Goal: Information Seeking & Learning: Compare options

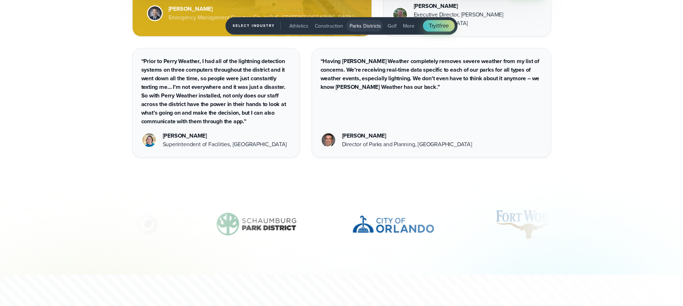
scroll to position [2546, 0]
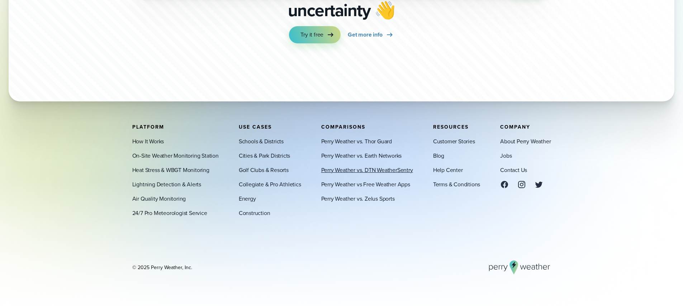
click at [382, 169] on link "Perry Weather vs. DTN WeatherSentry" at bounding box center [367, 170] width 92 height 9
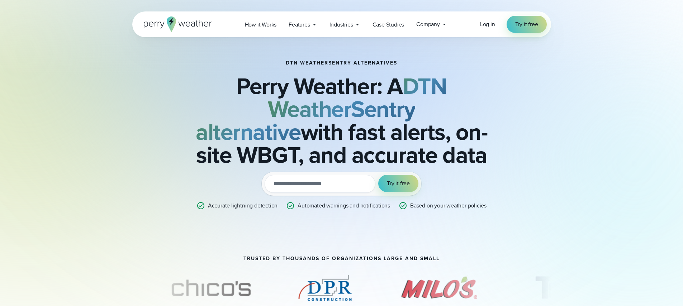
click at [195, 32] on icon at bounding box center [178, 24] width 68 height 15
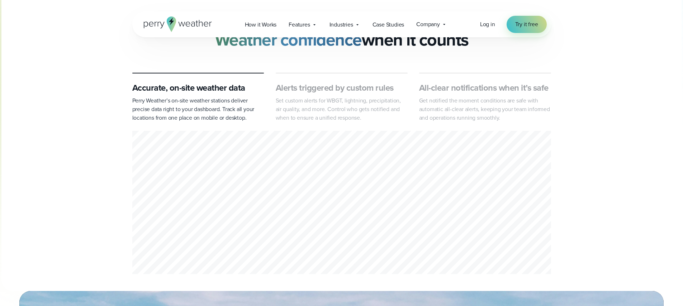
scroll to position [529, 0]
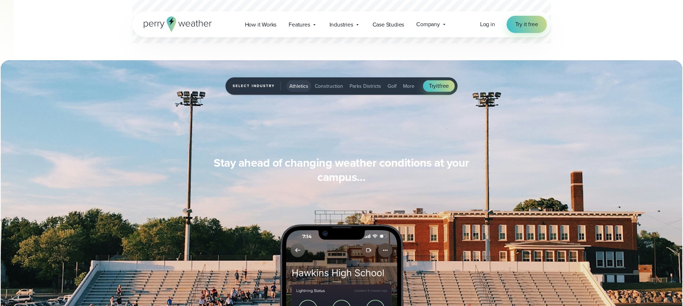
click at [362, 84] on span "Parks Districts" at bounding box center [366, 87] width 32 height 8
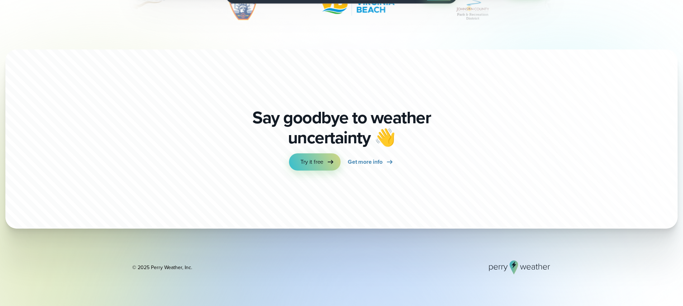
scroll to position [2542, 0]
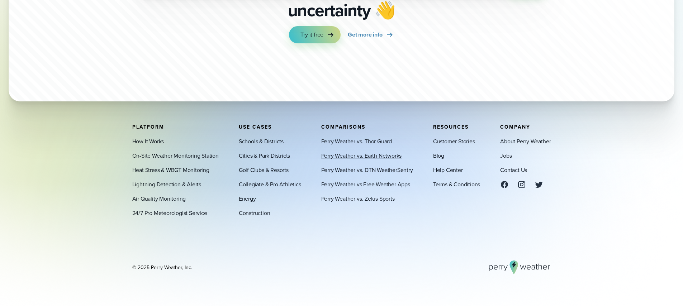
click at [371, 152] on link "Perry Weather vs. Earth Networks" at bounding box center [361, 155] width 81 height 9
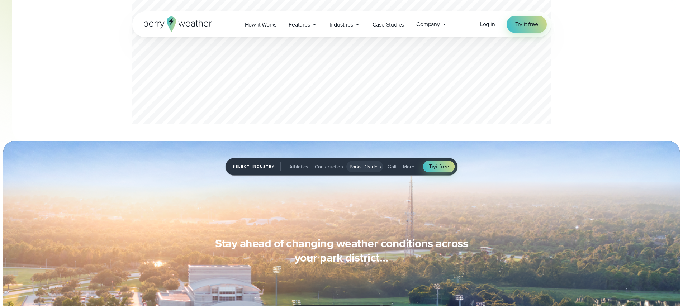
scroll to position [132, 0]
